Goal: Find specific page/section: Find specific page/section

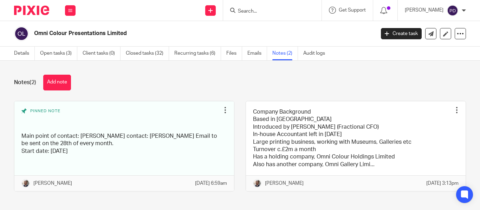
click at [249, 10] on input "Search" at bounding box center [268, 11] width 63 height 6
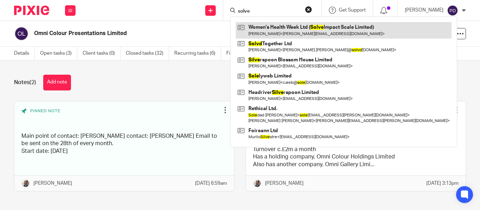
type input "solve"
click at [259, 31] on link at bounding box center [344, 30] width 216 height 16
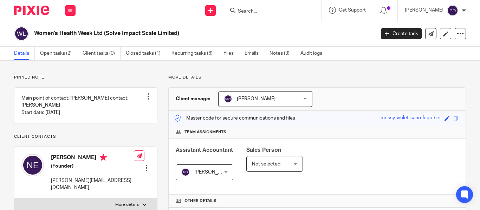
scroll to position [133, 0]
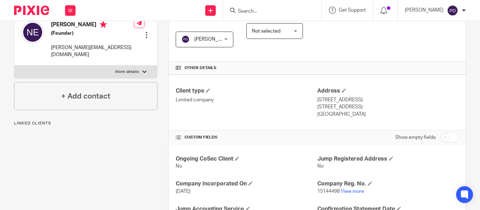
click at [349, 83] on div "Client type Limited company Address [STREET_ADDRESS] [STREET_ADDRESS] [GEOGRAPH…" at bounding box center [317, 103] width 297 height 56
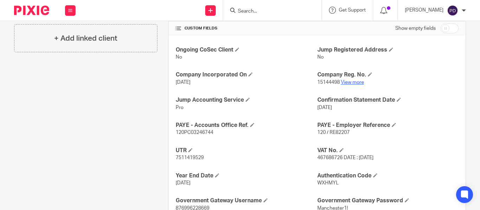
click at [350, 82] on link "View more" at bounding box center [352, 82] width 23 height 5
